Goal: Find specific page/section: Find specific page/section

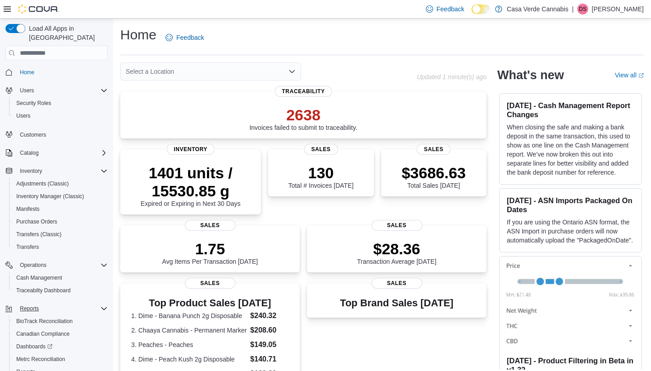
click at [28, 305] on span "Reports" at bounding box center [29, 308] width 19 height 7
